Goal: Task Accomplishment & Management: Use online tool/utility

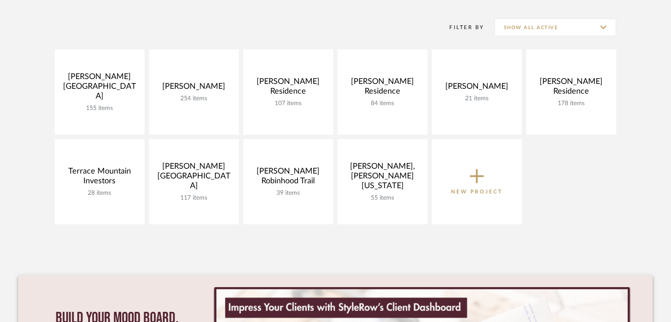
scroll to position [212, 0]
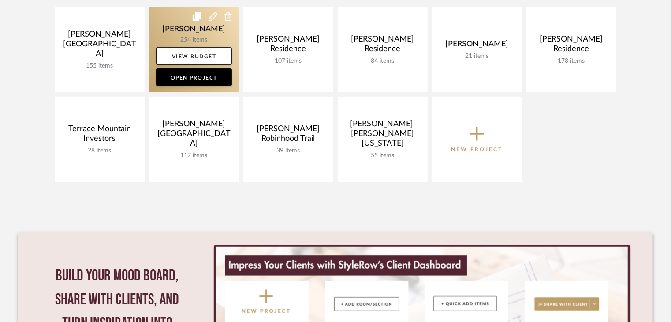
click at [197, 37] on link at bounding box center [194, 49] width 90 height 85
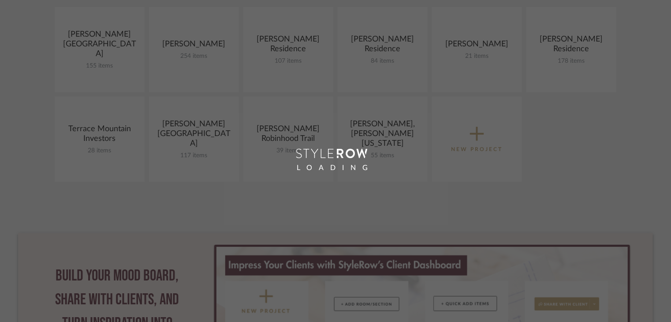
click at [203, 41] on div "LOADING" at bounding box center [335, 161] width 671 height 322
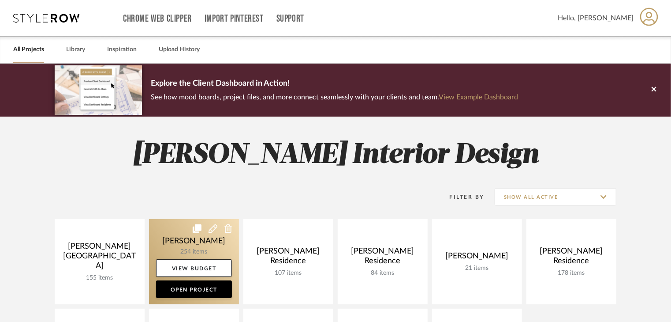
click at [204, 240] on link at bounding box center [194, 261] width 90 height 85
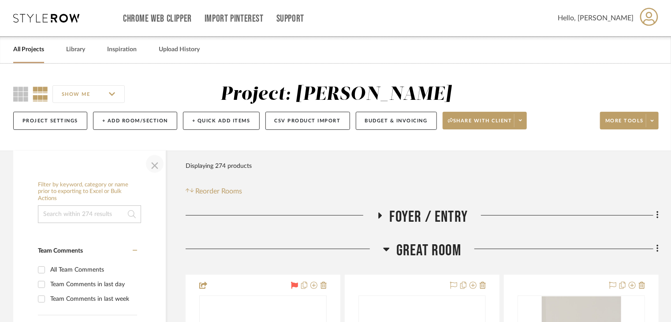
click at [152, 161] on span "button" at bounding box center [154, 163] width 21 height 21
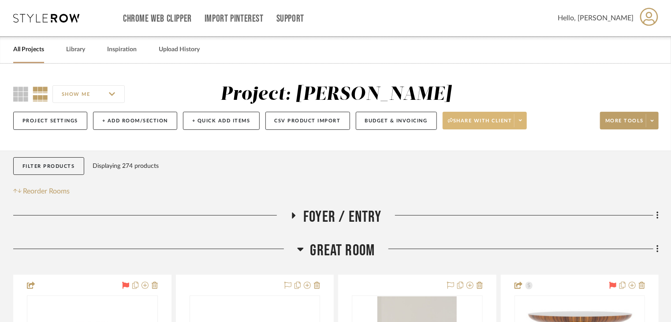
click at [462, 120] on span "Share with client" at bounding box center [480, 123] width 64 height 13
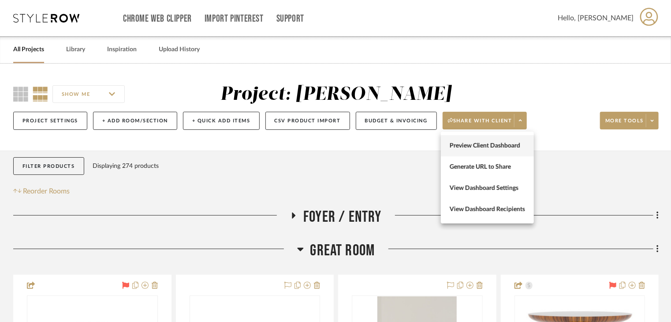
click at [462, 146] on span "Preview Client Dashboard" at bounding box center [487, 145] width 75 height 7
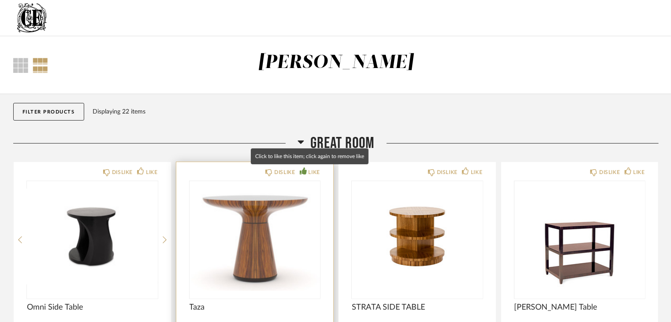
click at [301, 171] on icon at bounding box center [303, 170] width 7 height 7
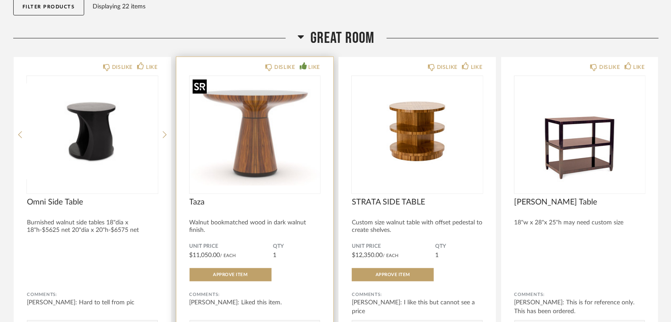
scroll to position [106, 0]
